Goal: Check status: Check status

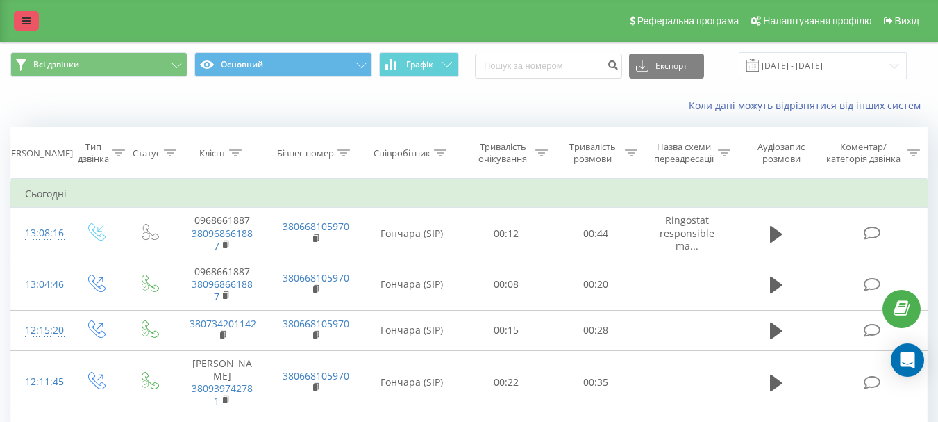
click at [26, 17] on icon at bounding box center [26, 21] width 8 height 10
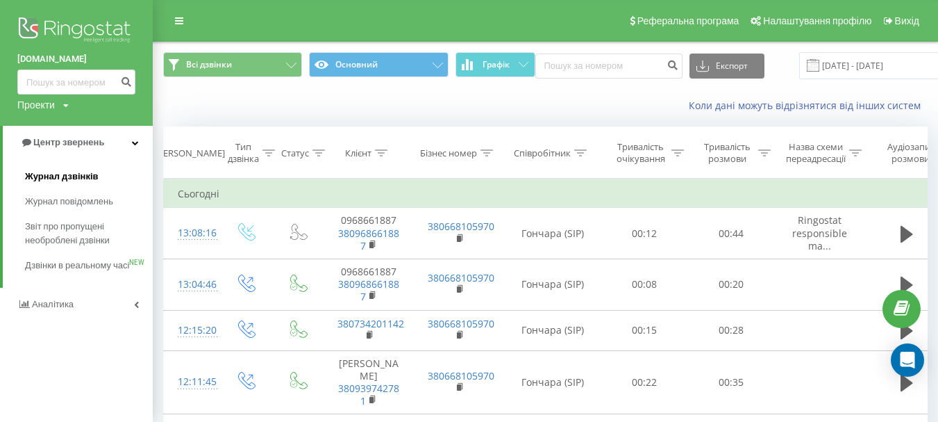
click at [81, 176] on span "Журнал дзвінків" at bounding box center [62, 176] width 74 height 14
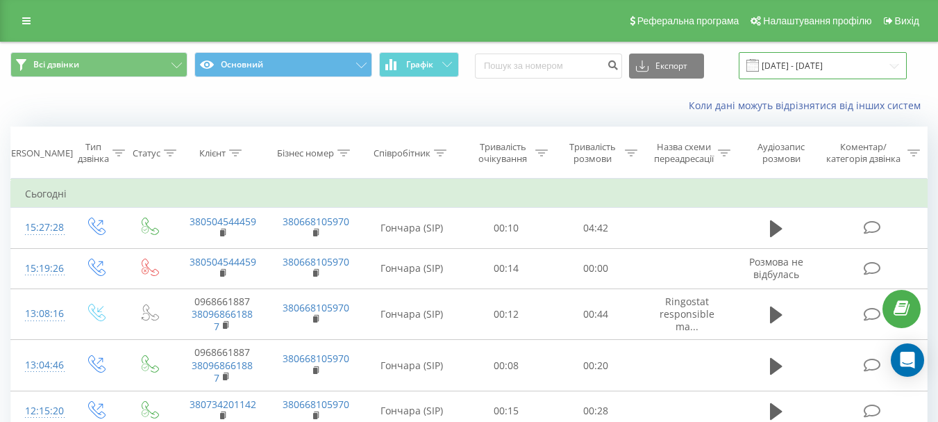
click at [899, 59] on input "20.07.2025 - 20.08.2025" at bounding box center [823, 65] width 168 height 27
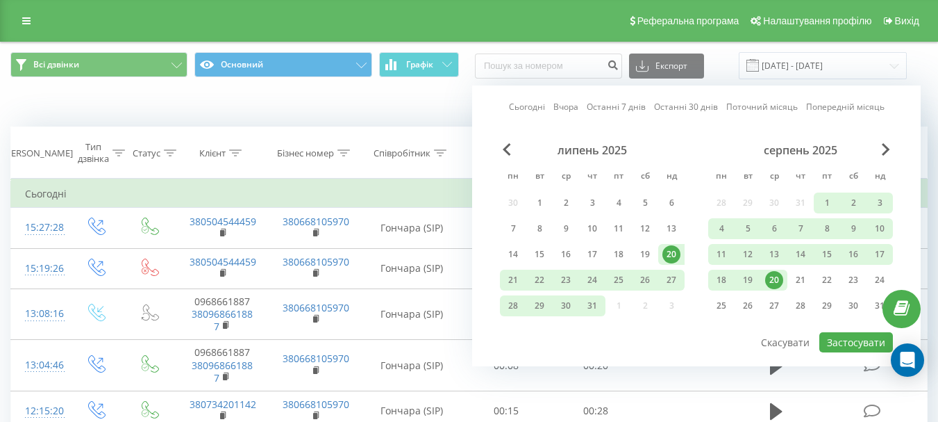
drag, startPoint x: 777, startPoint y: 276, endPoint x: 781, endPoint y: 285, distance: 10.3
click at [776, 276] on div "20" at bounding box center [774, 280] width 18 height 18
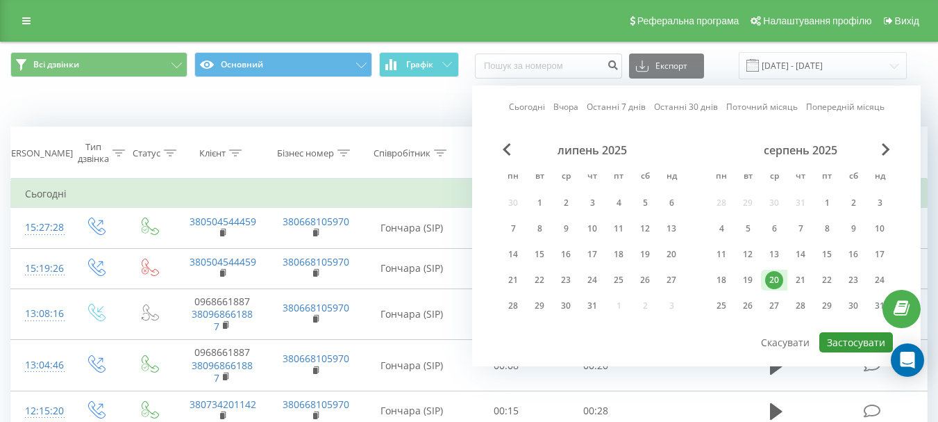
click at [849, 344] on button "Застосувати" at bounding box center [856, 342] width 74 height 20
type input "[DATE] - [DATE]"
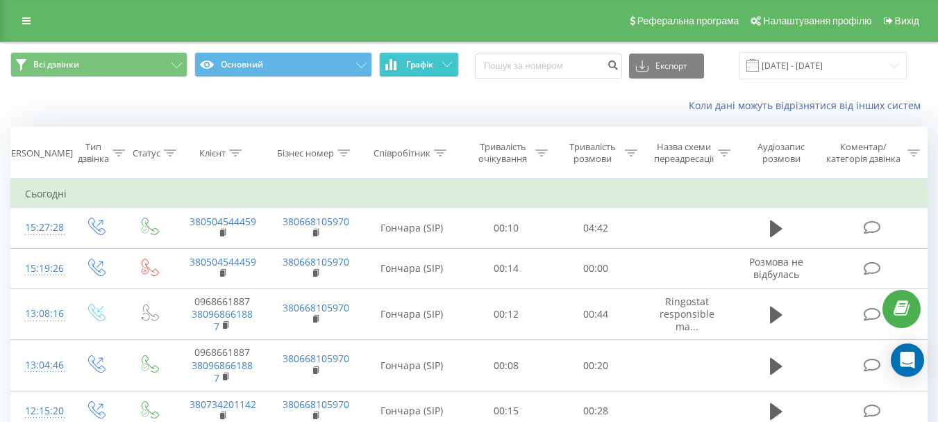
click at [435, 63] on button "Графік" at bounding box center [419, 64] width 80 height 25
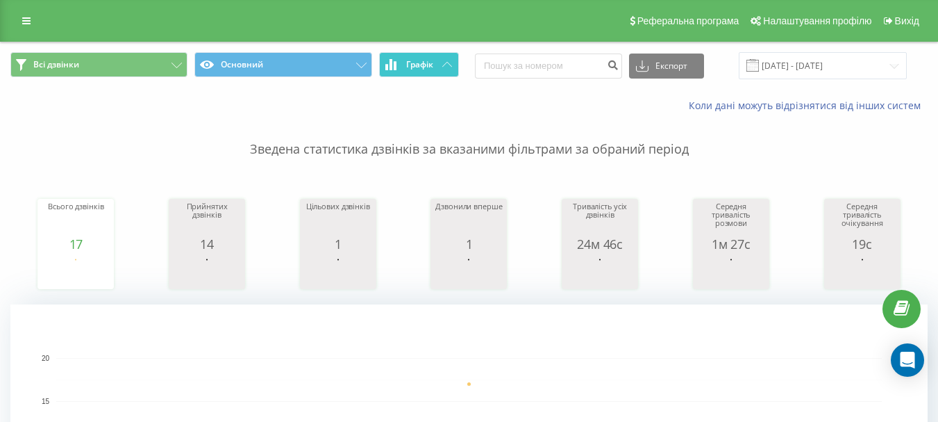
click at [424, 61] on span "Графік" at bounding box center [419, 65] width 27 height 10
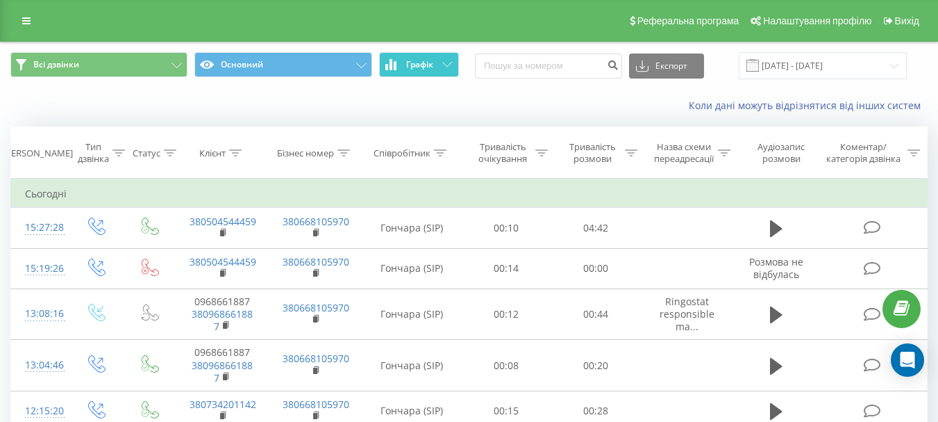
click at [424, 61] on span "Графік" at bounding box center [419, 65] width 27 height 10
